Goal: Navigation & Orientation: Find specific page/section

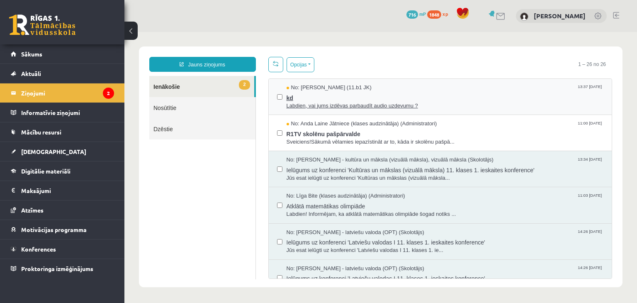
click at [467, 98] on span "kd" at bounding box center [445, 97] width 317 height 10
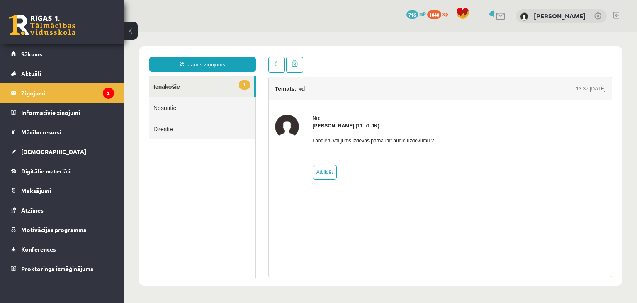
click at [33, 93] on legend "Ziņojumi 2" at bounding box center [67, 92] width 93 height 19
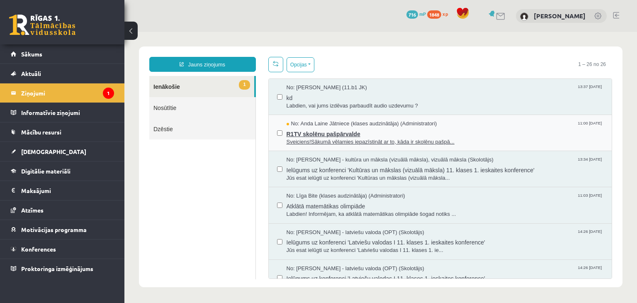
click at [411, 133] on span "R1TV skolēnu pašpārvalde" at bounding box center [445, 133] width 317 height 10
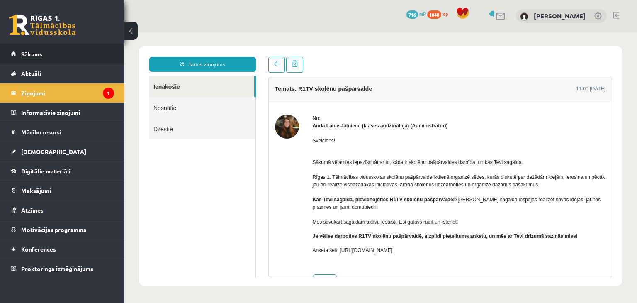
click at [33, 55] on span "Sākums" at bounding box center [31, 53] width 21 height 7
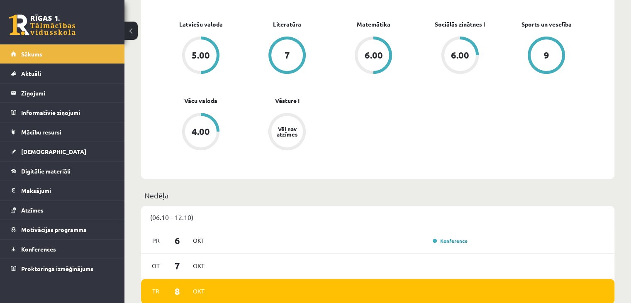
scroll to position [166, 0]
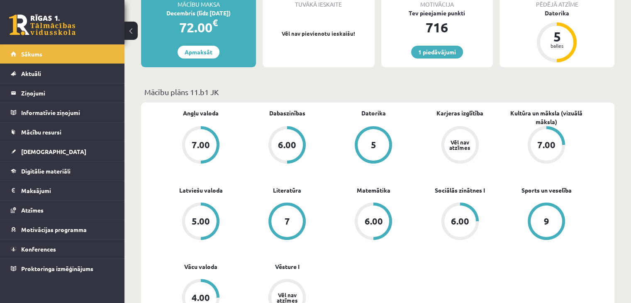
click at [416, 97] on div "Mācību plāns 11.b1 JK" at bounding box center [377, 94] width 473 height 16
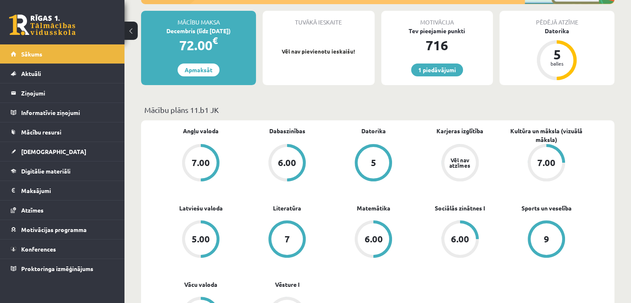
scroll to position [0, 0]
